Goal: Find specific fact: Find specific fact

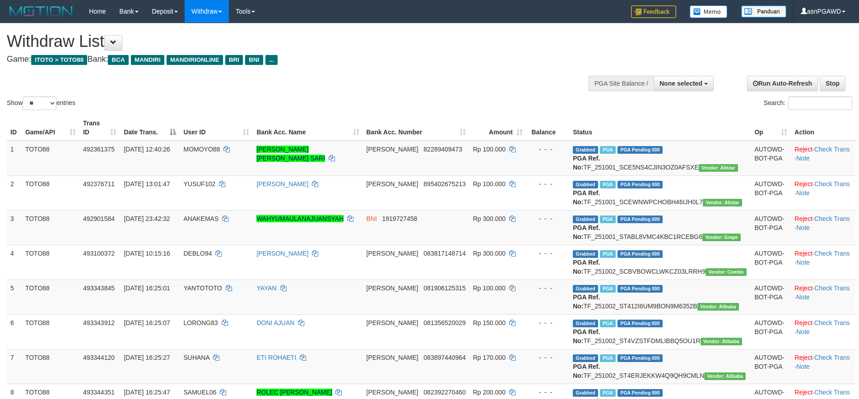
select select
select select "**"
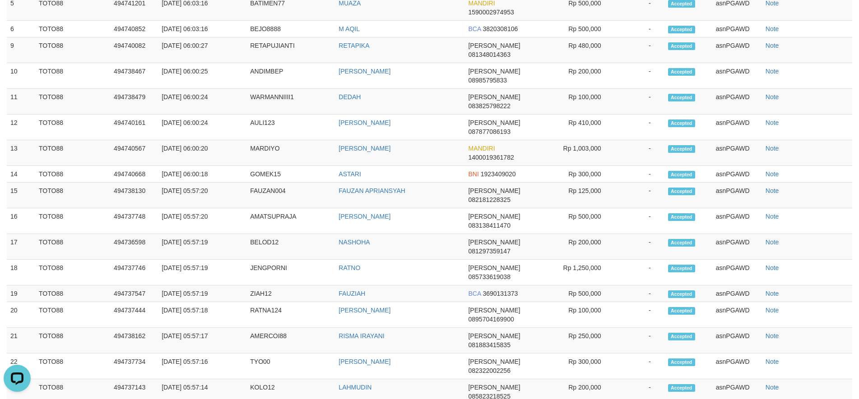
scroll to position [1164, 0]
type input "********"
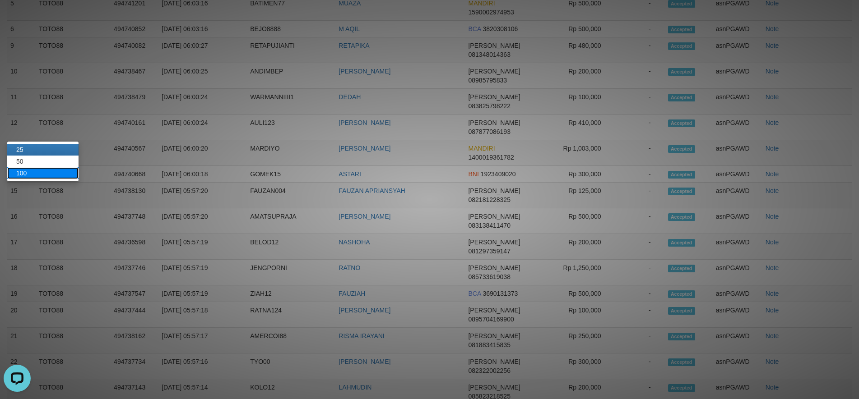
click at [37, 178] on link "100" at bounding box center [42, 173] width 71 height 12
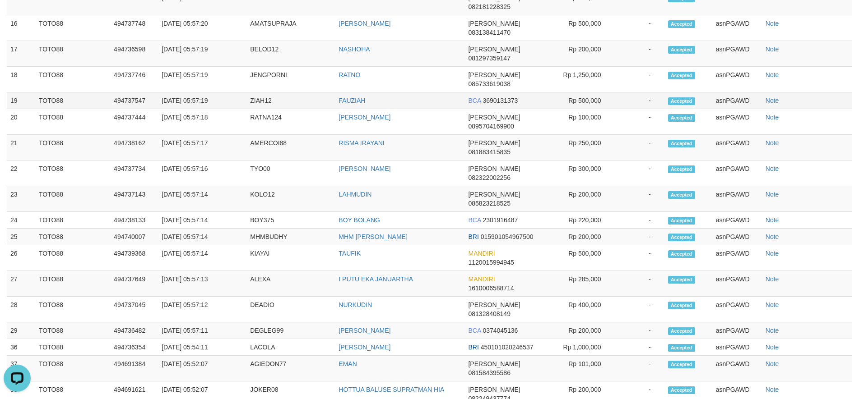
scroll to position [1286, 0]
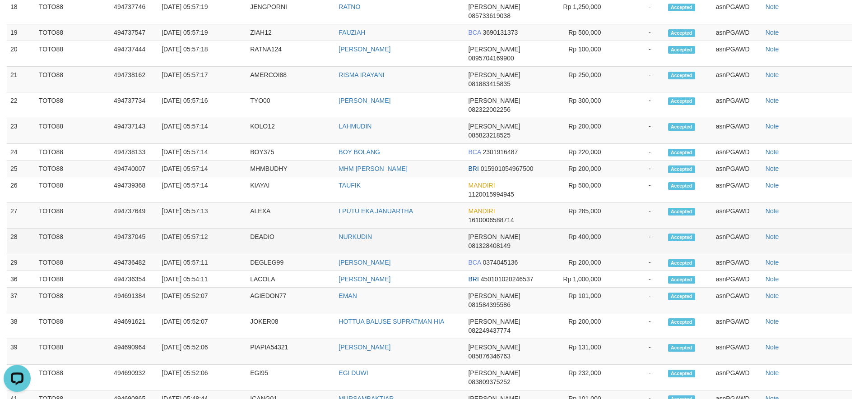
scroll to position [1593, 0]
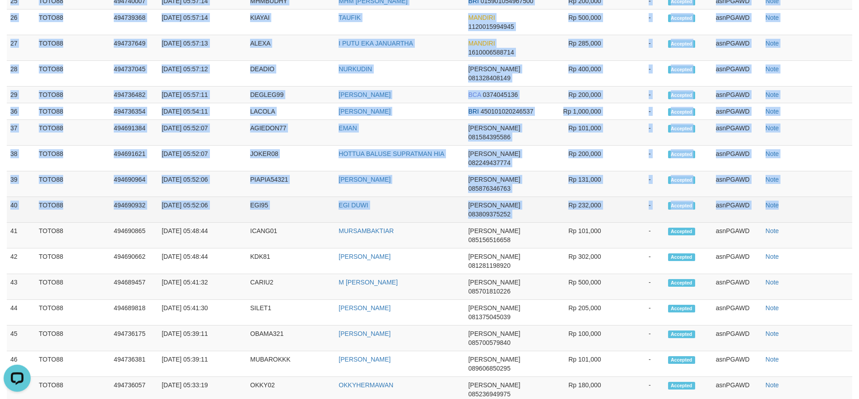
click at [817, 223] on td "Note" at bounding box center [807, 210] width 90 height 26
copy tbody "3 TOTO88 494741535 [DATE] 06:03:20 FADIL4321 [PERSON_NAME] [PERSON_NAME] 085361…"
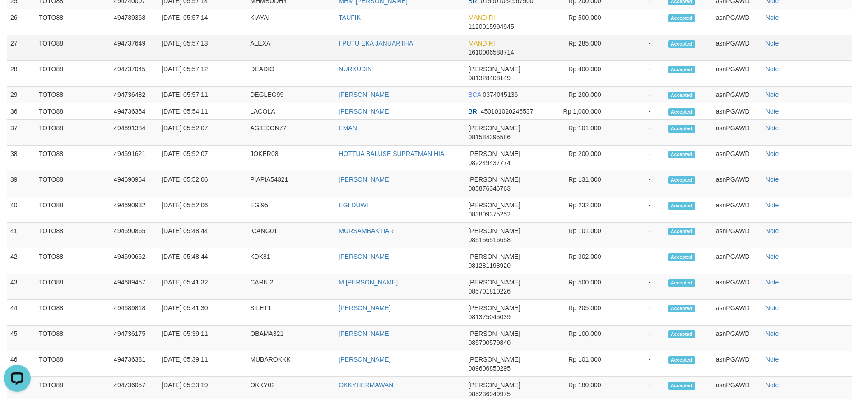
click at [297, 61] on td "ALEXA" at bounding box center [290, 48] width 88 height 26
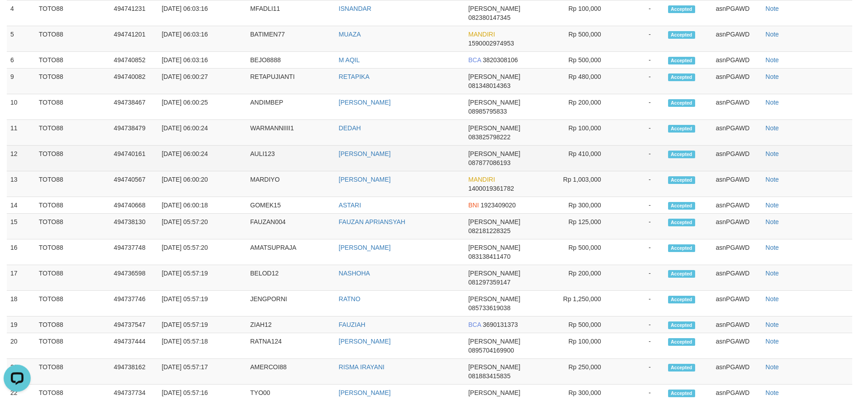
copy td "494741535"
